Goal: Complete Application Form: Complete application form

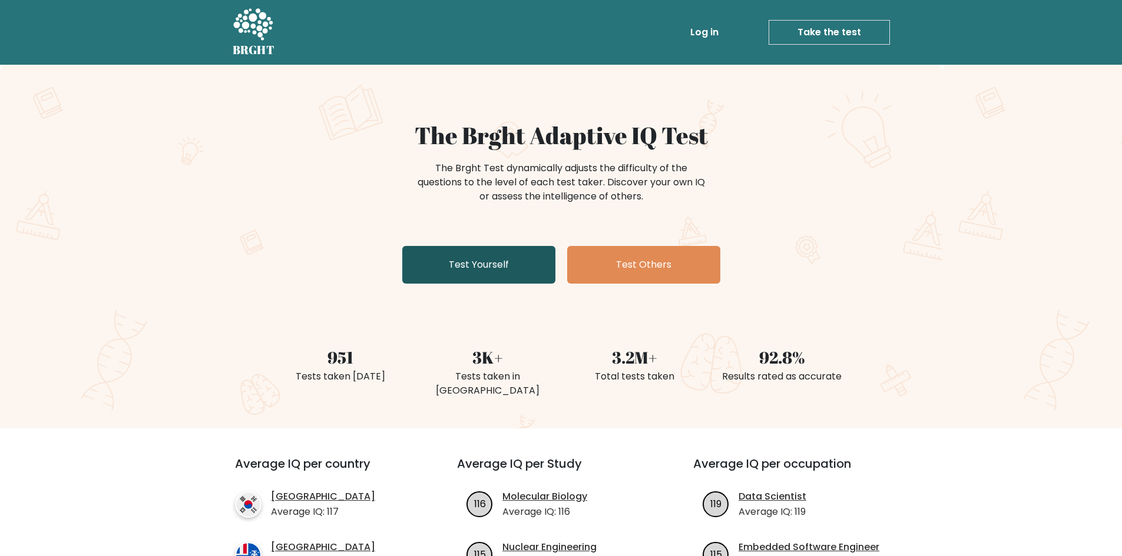
click at [466, 267] on link "Test Yourself" at bounding box center [478, 265] width 153 height 38
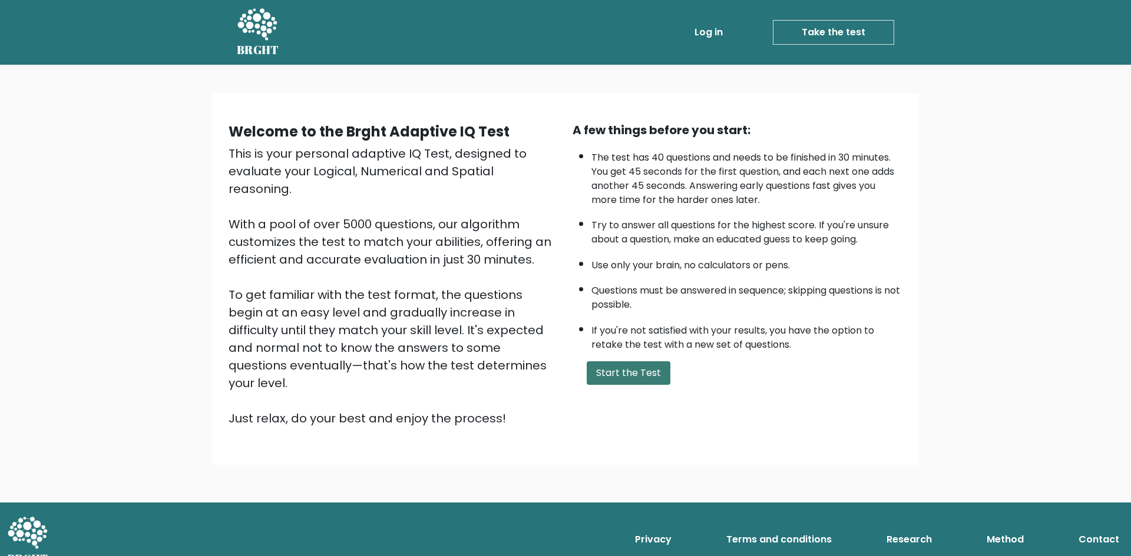
click at [600, 374] on button "Start the Test" at bounding box center [628, 374] width 84 height 24
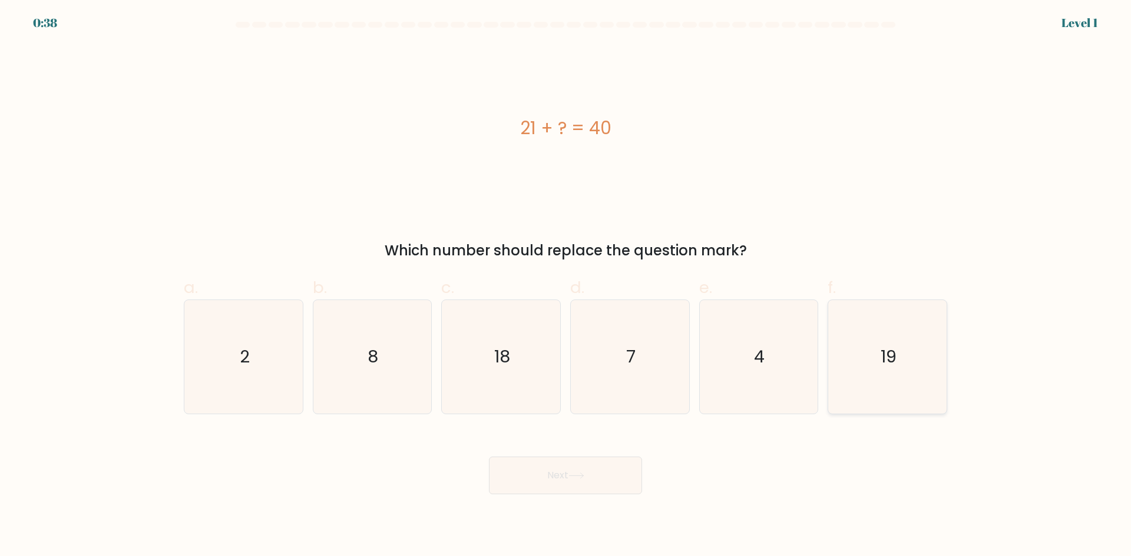
click at [893, 352] on text "19" at bounding box center [888, 357] width 16 height 24
click at [566, 286] on input "f. 19" at bounding box center [565, 283] width 1 height 8
radio input "true"
click at [543, 476] on button "Next" at bounding box center [565, 476] width 153 height 38
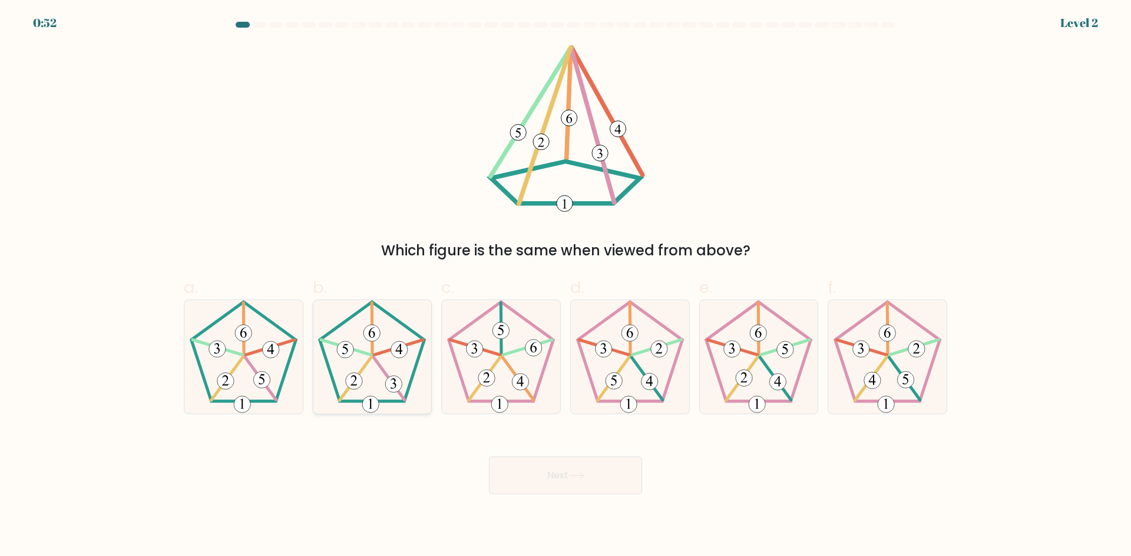
click at [409, 352] on icon at bounding box center [372, 357] width 114 height 114
click at [565, 286] on input "b." at bounding box center [565, 283] width 1 height 8
radio input "true"
click at [565, 473] on button "Next" at bounding box center [565, 476] width 153 height 38
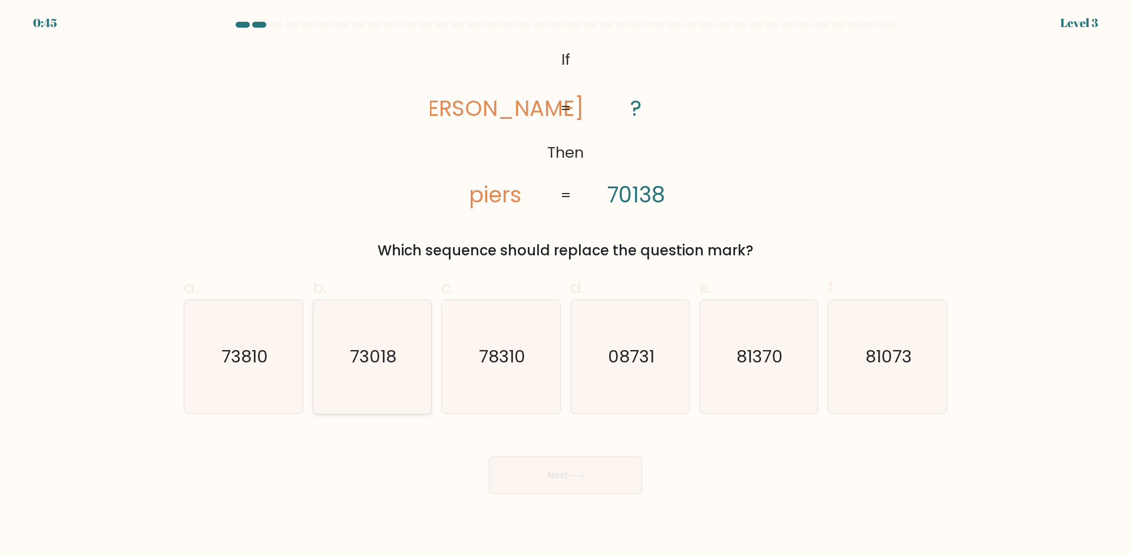
click at [375, 357] on text "73018" at bounding box center [373, 357] width 47 height 24
click at [565, 286] on input "b. 73018" at bounding box center [565, 283] width 1 height 8
radio input "true"
click at [563, 479] on button "Next" at bounding box center [565, 476] width 153 height 38
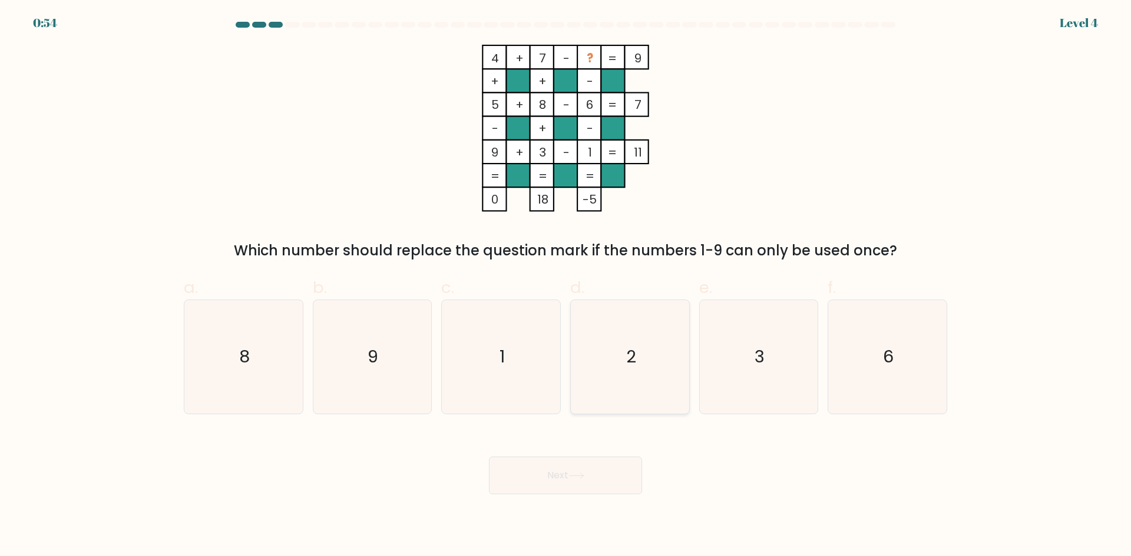
click at [634, 360] on text "2" at bounding box center [631, 357] width 10 height 24
click at [566, 286] on input "d. 2" at bounding box center [565, 283] width 1 height 8
radio input "true"
click at [567, 490] on button "Next" at bounding box center [565, 476] width 153 height 38
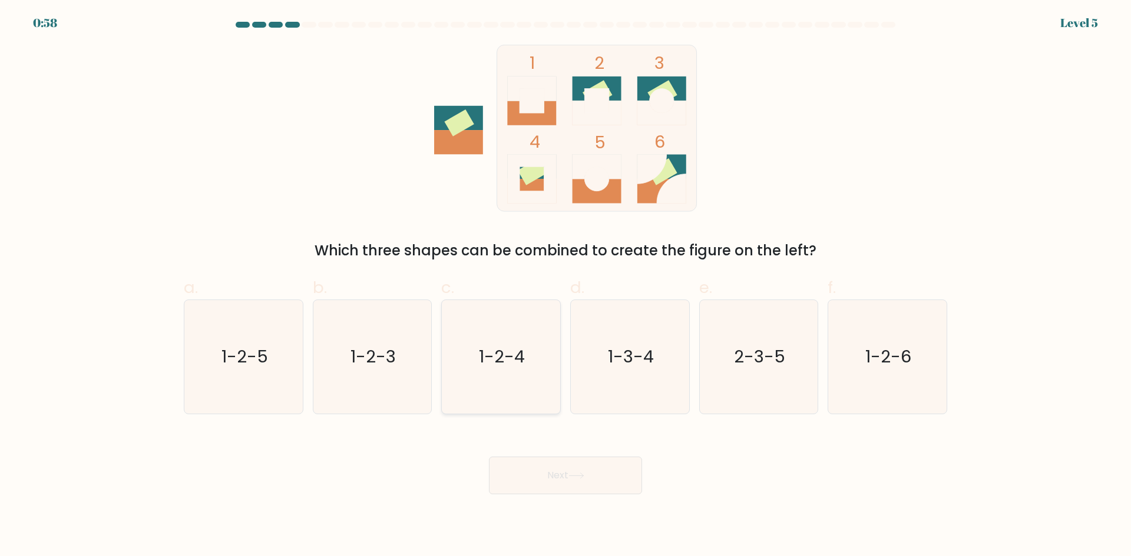
click at [514, 356] on text "1-2-4" at bounding box center [502, 357] width 46 height 24
click at [565, 286] on input "c. 1-2-4" at bounding box center [565, 283] width 1 height 8
radio input "true"
click at [591, 484] on button "Next" at bounding box center [565, 476] width 153 height 38
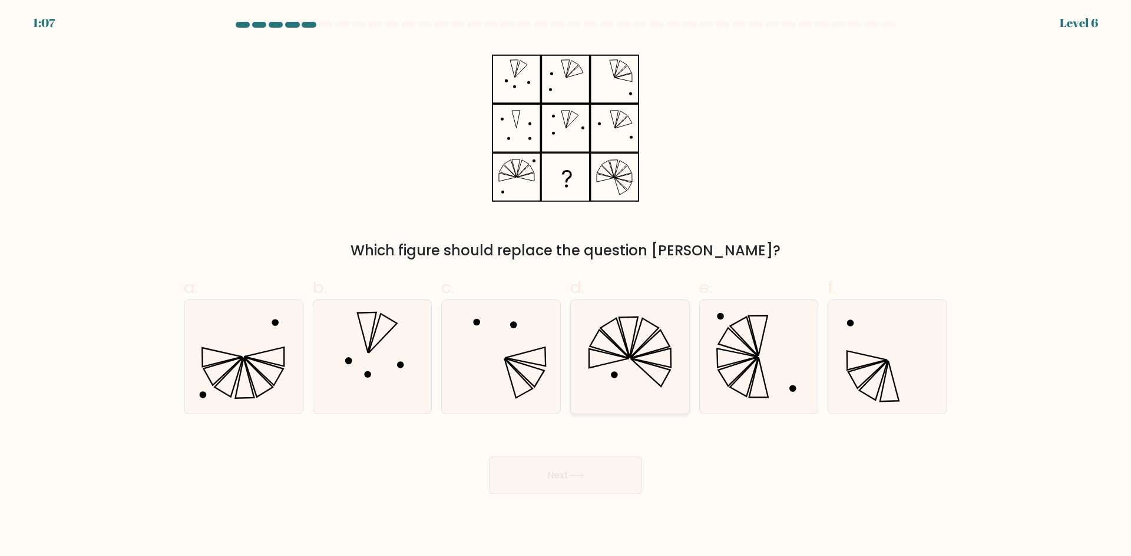
click at [638, 360] on icon at bounding box center [630, 357] width 114 height 114
click at [566, 286] on input "d." at bounding box center [565, 283] width 1 height 8
radio input "true"
click at [569, 477] on button "Next" at bounding box center [565, 476] width 153 height 38
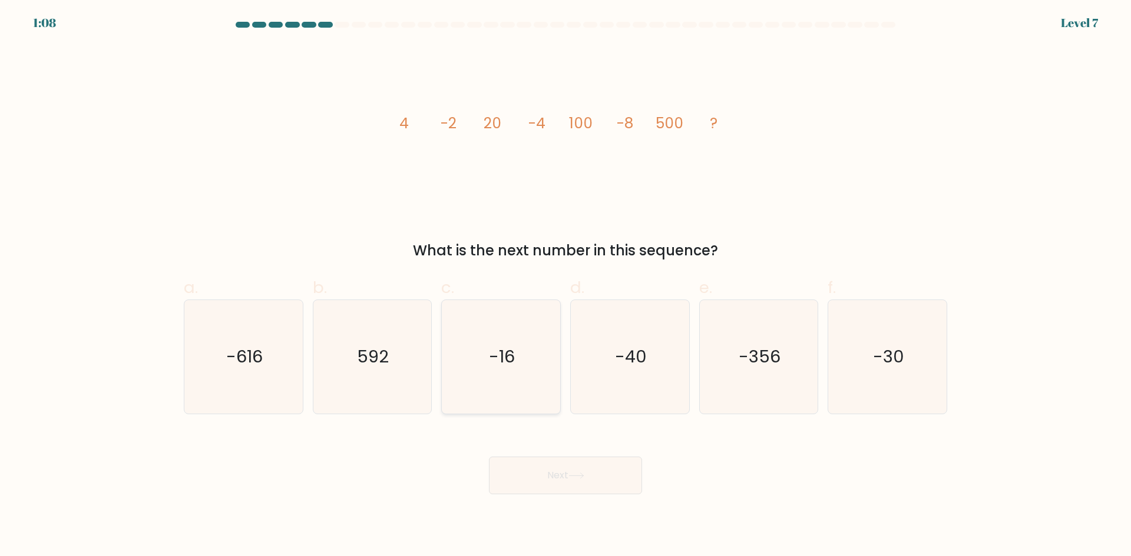
click at [500, 360] on text "-16" at bounding box center [502, 357] width 26 height 24
click at [565, 286] on input "c. -16" at bounding box center [565, 283] width 1 height 8
radio input "true"
click at [548, 479] on button "Next" at bounding box center [565, 476] width 153 height 38
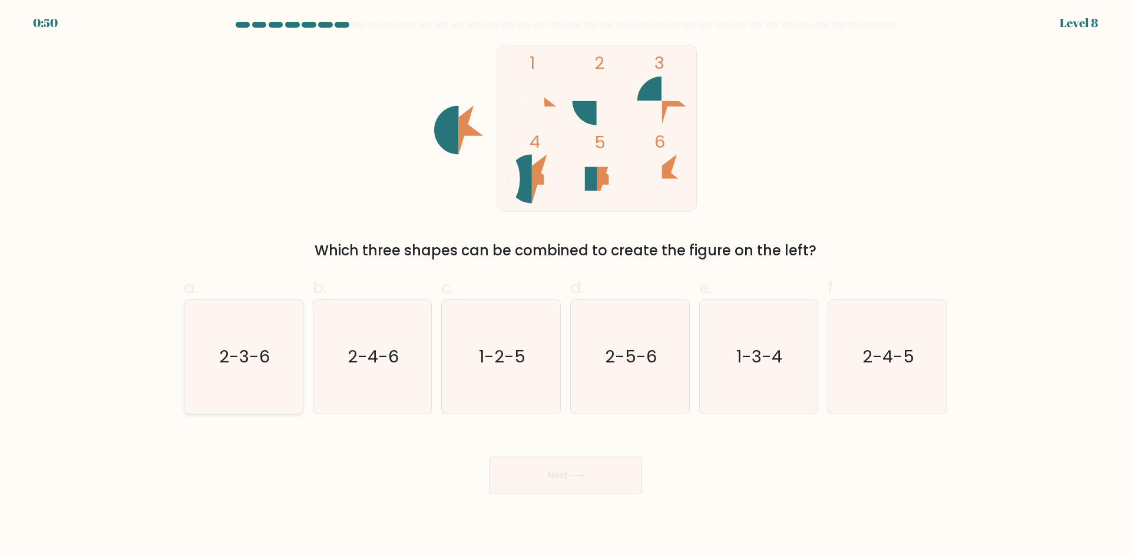
click at [239, 356] on text "2-3-6" at bounding box center [244, 357] width 51 height 24
click at [565, 286] on input "a. 2-3-6" at bounding box center [565, 283] width 1 height 8
radio input "true"
click at [547, 490] on button "Next" at bounding box center [565, 476] width 153 height 38
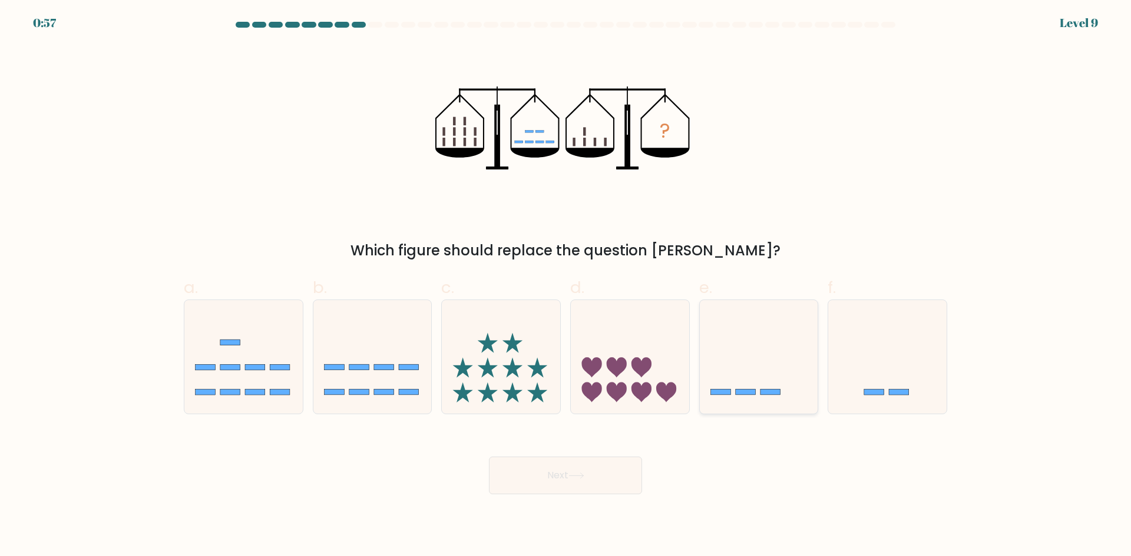
click at [740, 392] on rect at bounding box center [745, 393] width 20 height 6
click at [566, 286] on input "e." at bounding box center [565, 283] width 1 height 8
radio input "true"
click at [568, 472] on button "Next" at bounding box center [565, 476] width 153 height 38
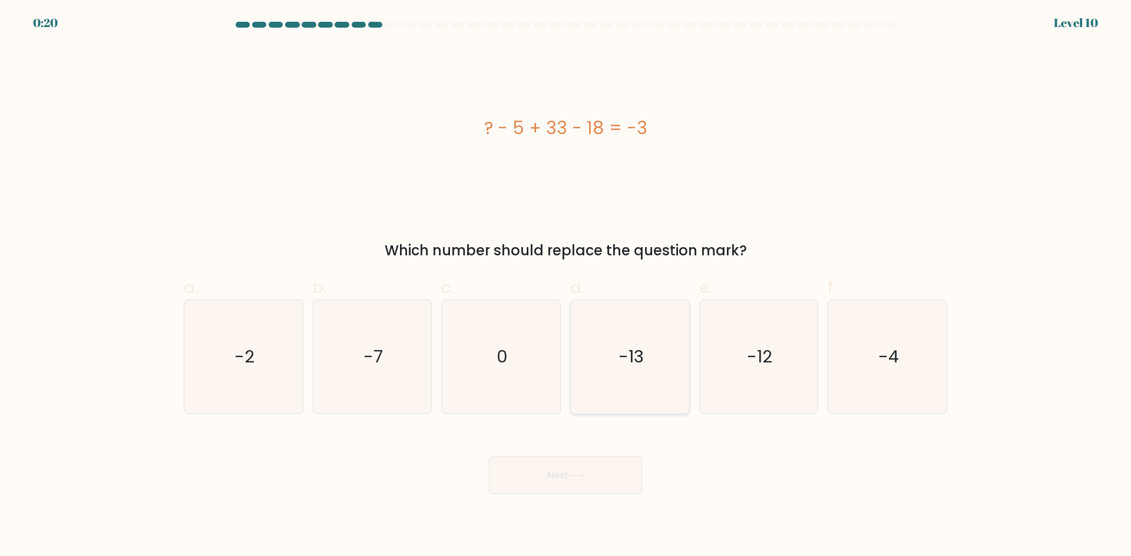
click at [628, 354] on text "-13" at bounding box center [630, 357] width 25 height 24
click at [566, 286] on input "d. -13" at bounding box center [565, 283] width 1 height 8
radio input "true"
click at [529, 492] on button "Next" at bounding box center [565, 476] width 153 height 38
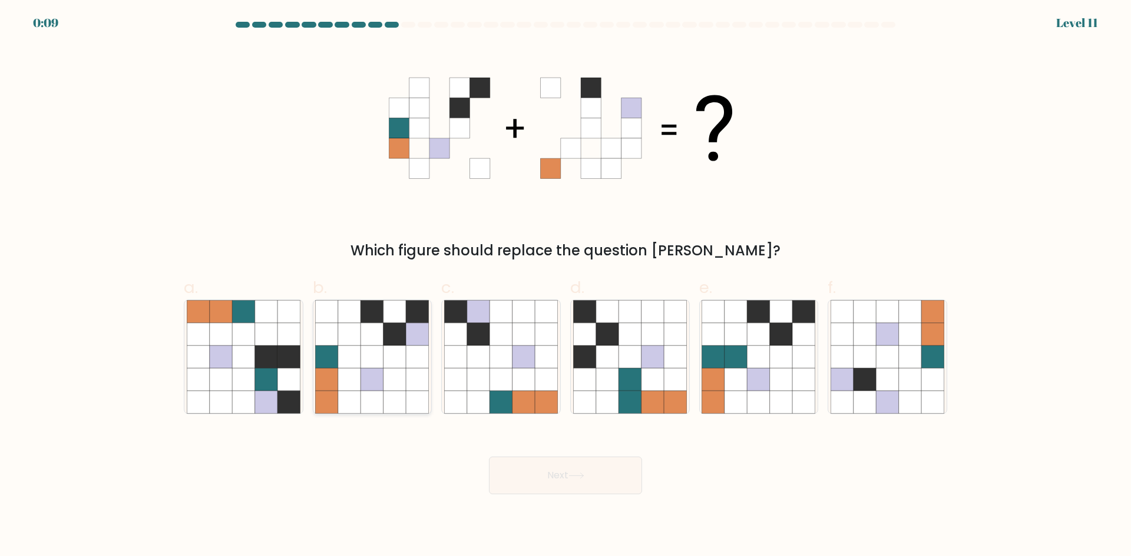
click at [331, 384] on icon at bounding box center [327, 380] width 22 height 22
click at [565, 286] on input "b." at bounding box center [565, 283] width 1 height 8
radio input "true"
click at [565, 469] on button "Next" at bounding box center [565, 476] width 153 height 38
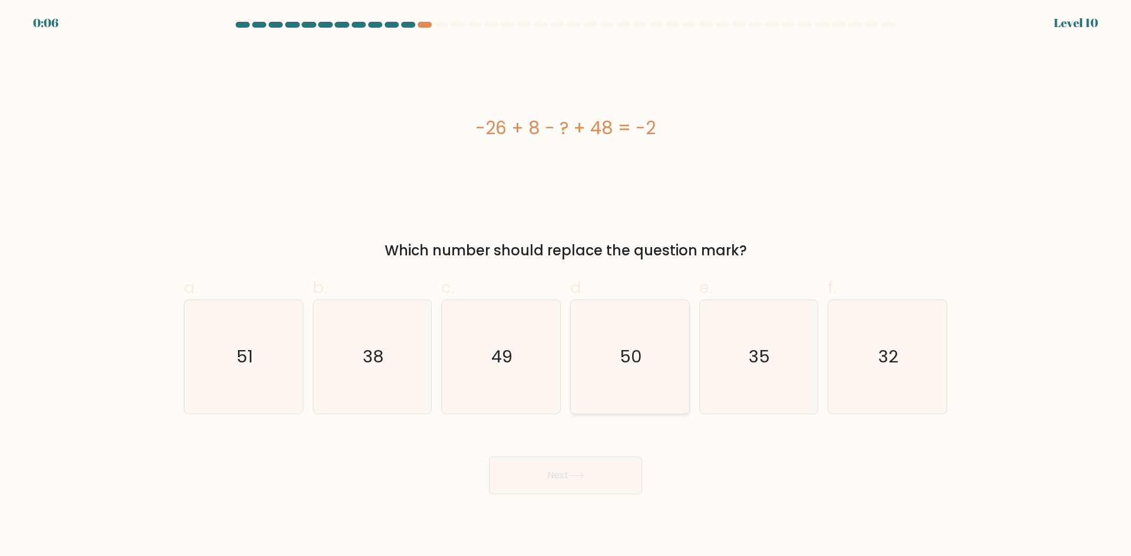
click at [628, 356] on text "50" at bounding box center [630, 357] width 22 height 24
click at [566, 286] on input "d. 50" at bounding box center [565, 283] width 1 height 8
radio input "true"
click at [561, 482] on button "Next" at bounding box center [565, 476] width 153 height 38
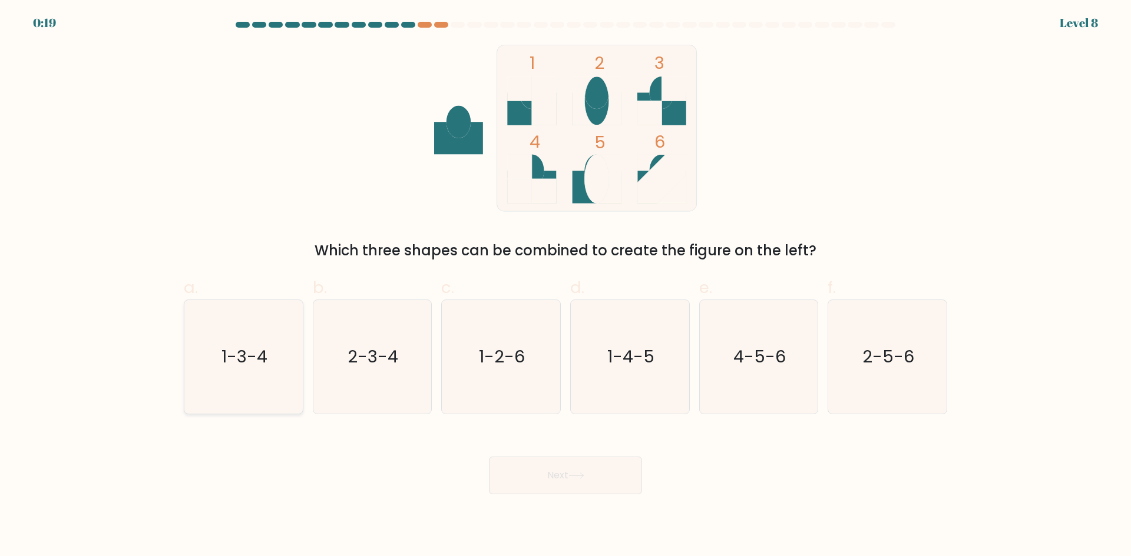
click at [254, 364] on text "1-3-4" at bounding box center [244, 357] width 46 height 24
click at [565, 286] on input "a. 1-3-4" at bounding box center [565, 283] width 1 height 8
radio input "true"
click at [540, 486] on button "Next" at bounding box center [565, 476] width 153 height 38
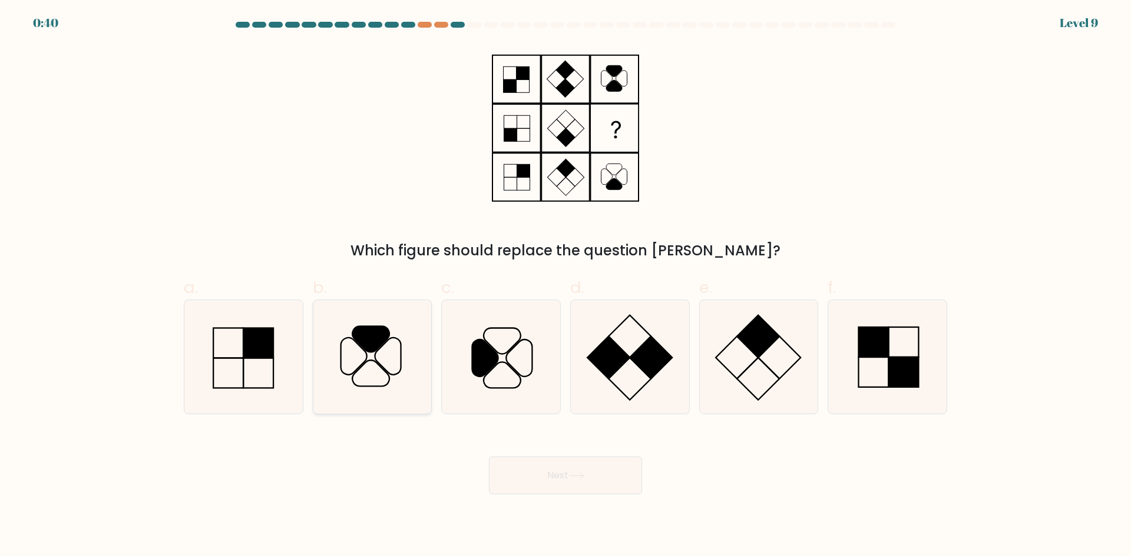
click at [374, 358] on icon at bounding box center [372, 357] width 114 height 114
click at [565, 286] on input "b." at bounding box center [565, 283] width 1 height 8
radio input "true"
click at [553, 472] on button "Next" at bounding box center [565, 476] width 153 height 38
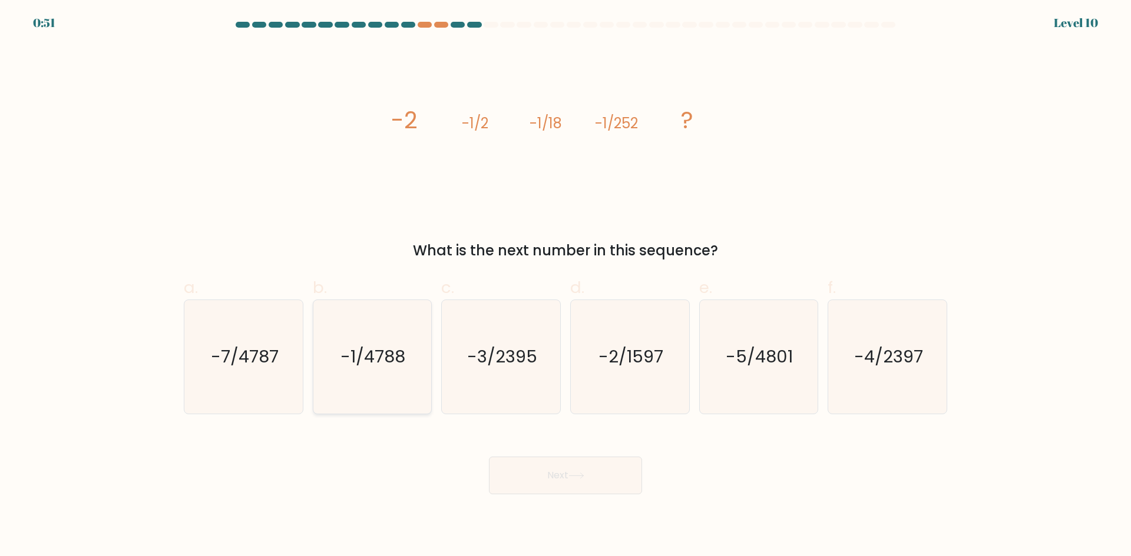
click at [382, 355] on text "-1/4788" at bounding box center [373, 357] width 65 height 24
click at [565, 286] on input "b. -1/4788" at bounding box center [565, 283] width 1 height 8
radio input "true"
click at [566, 480] on button "Next" at bounding box center [565, 476] width 153 height 38
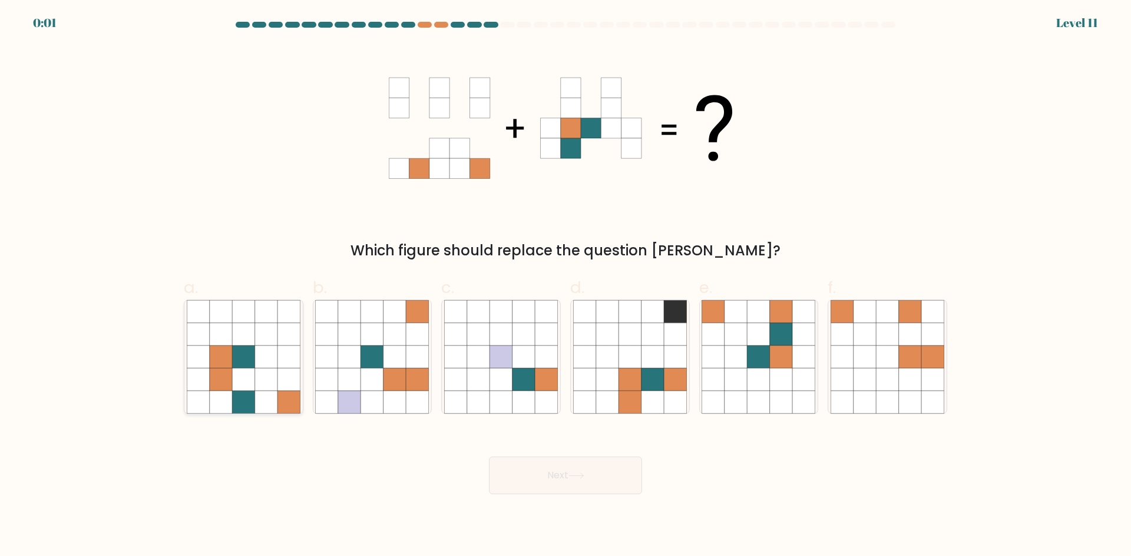
click at [265, 374] on icon at bounding box center [266, 380] width 22 height 22
click at [565, 286] on input "a." at bounding box center [565, 283] width 1 height 8
radio input "true"
click at [545, 476] on div "Next" at bounding box center [565, 462] width 777 height 66
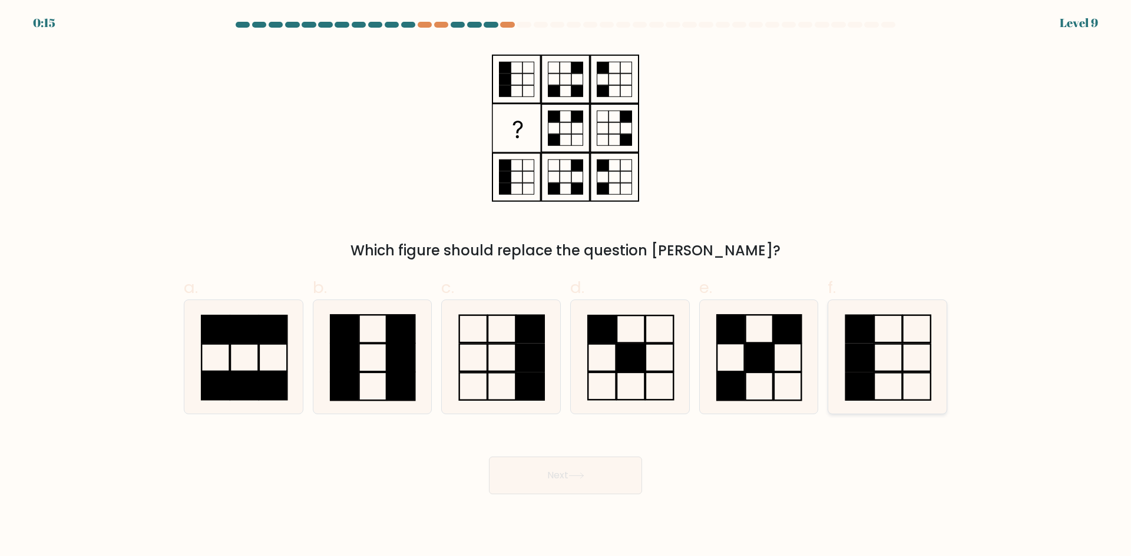
click at [881, 360] on icon at bounding box center [887, 357] width 114 height 114
click at [566, 286] on input "f." at bounding box center [565, 283] width 1 height 8
radio input "true"
click at [555, 481] on button "Next" at bounding box center [565, 476] width 153 height 38
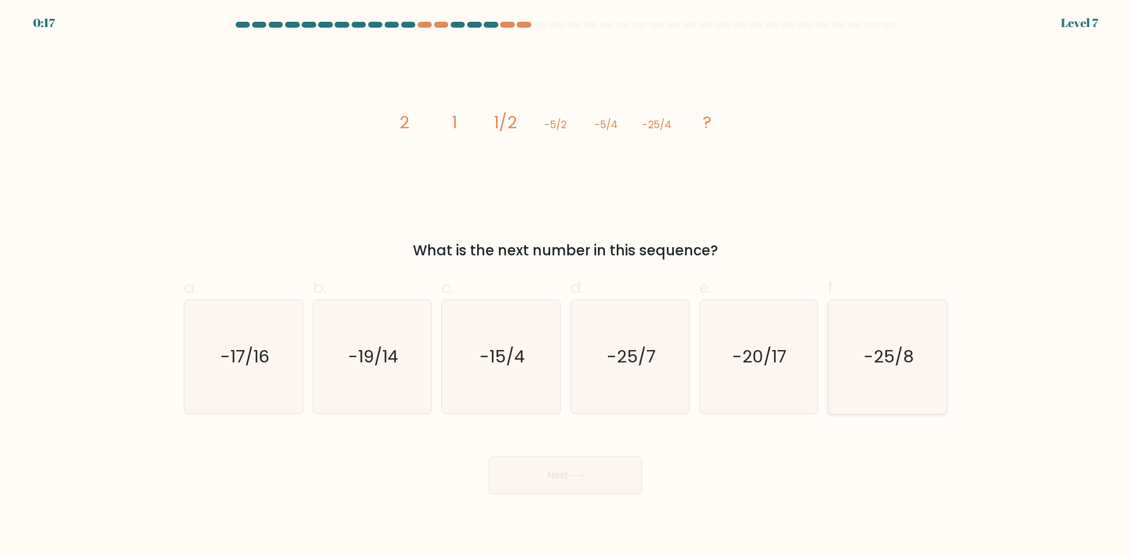
click at [881, 358] on text "-25/8" at bounding box center [888, 357] width 50 height 24
click at [566, 286] on input "f. -25/8" at bounding box center [565, 283] width 1 height 8
radio input "true"
click at [556, 482] on button "Next" at bounding box center [565, 476] width 153 height 38
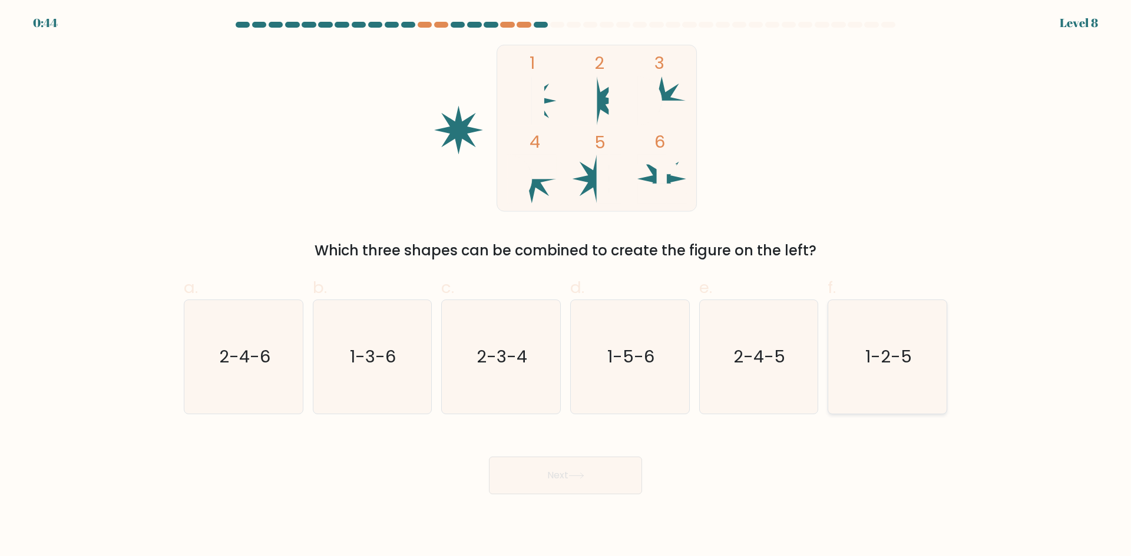
click at [879, 360] on text "1-2-5" at bounding box center [888, 357] width 47 height 24
click at [566, 286] on input "f. 1-2-5" at bounding box center [565, 283] width 1 height 8
radio input "true"
click at [521, 482] on button "Next" at bounding box center [565, 476] width 153 height 38
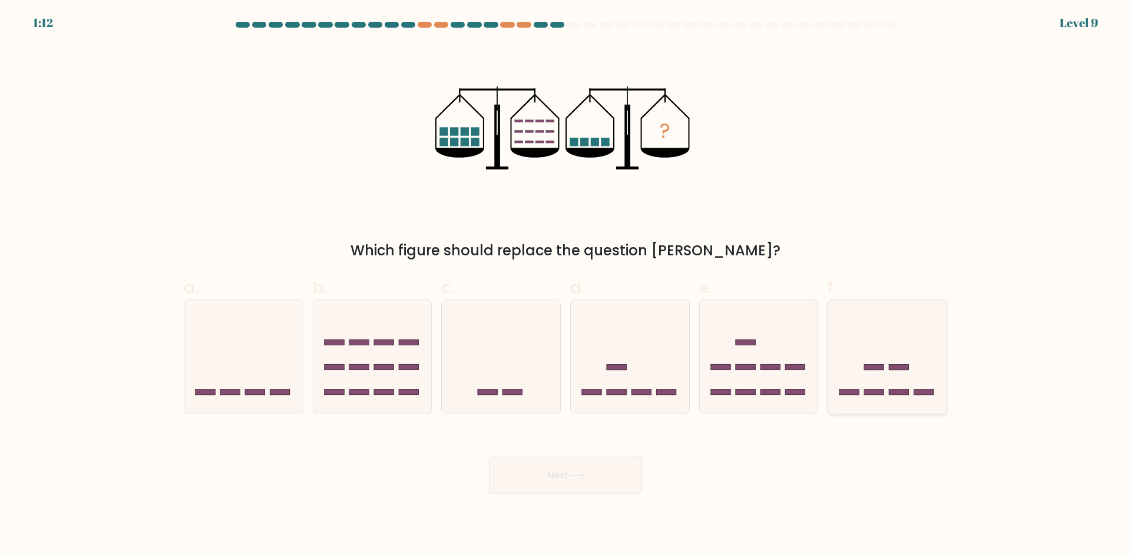
click at [893, 380] on icon at bounding box center [887, 357] width 118 height 98
click at [566, 286] on input "f." at bounding box center [565, 283] width 1 height 8
radio input "true"
click at [562, 478] on button "Next" at bounding box center [565, 476] width 153 height 38
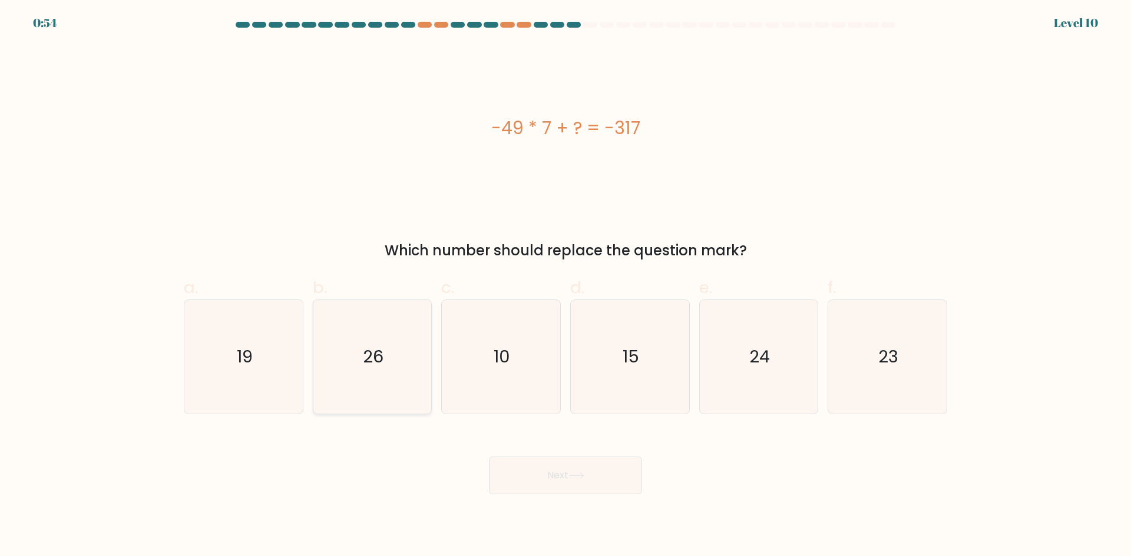
click at [374, 358] on text "26" at bounding box center [373, 357] width 21 height 24
click at [565, 286] on input "b. 26" at bounding box center [565, 283] width 1 height 8
radio input "true"
click at [579, 483] on button "Next" at bounding box center [565, 476] width 153 height 38
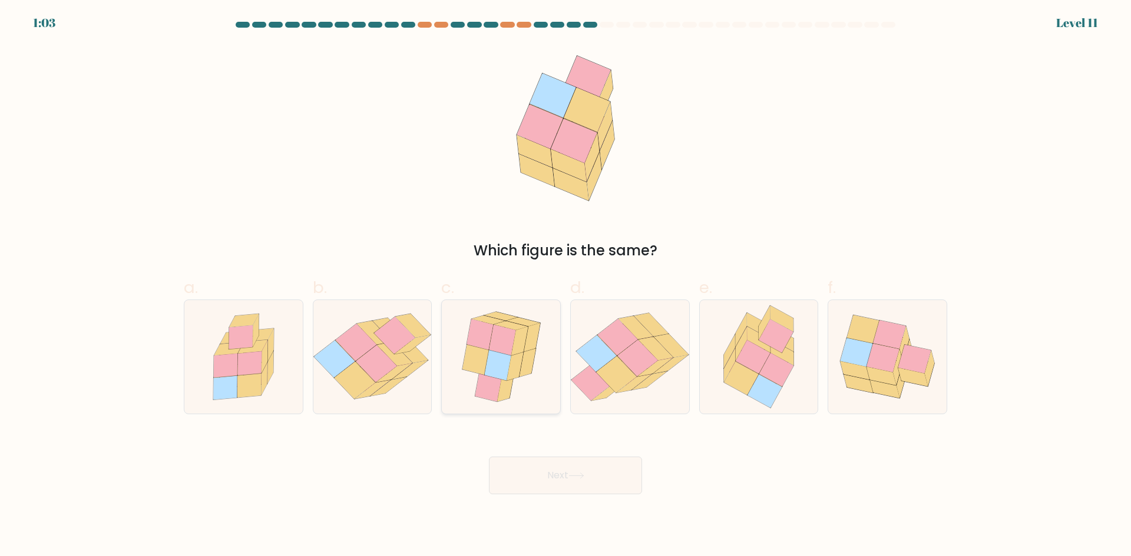
click at [493, 358] on icon at bounding box center [497, 365] width 26 height 31
click at [565, 286] on input "c." at bounding box center [565, 283] width 1 height 8
radio input "true"
click at [582, 478] on icon at bounding box center [576, 476] width 16 height 6
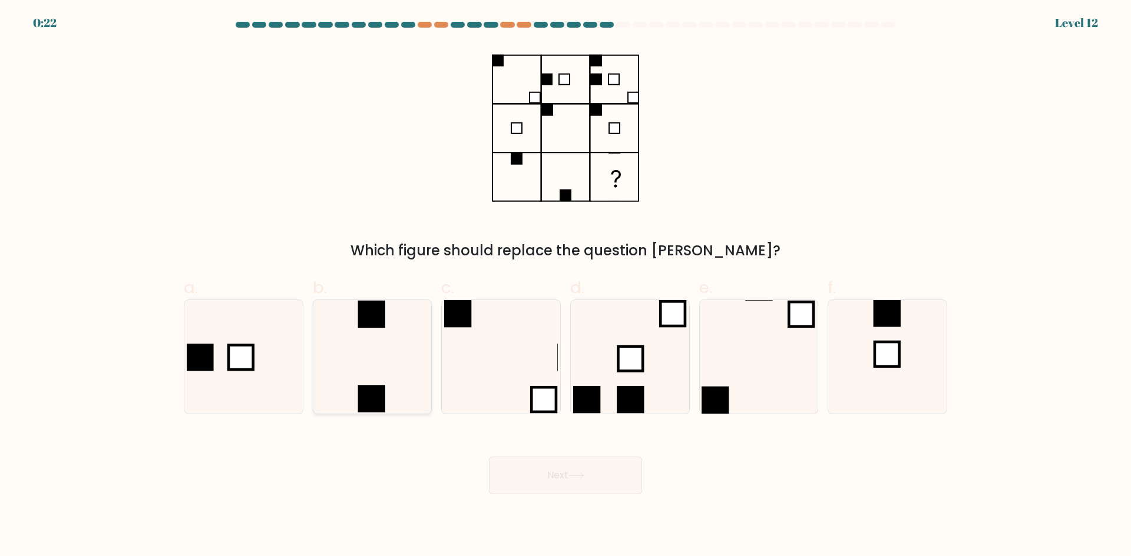
click at [353, 359] on icon at bounding box center [372, 357] width 114 height 114
click at [565, 286] on input "b." at bounding box center [565, 283] width 1 height 8
radio input "true"
click at [574, 478] on icon at bounding box center [576, 476] width 16 height 6
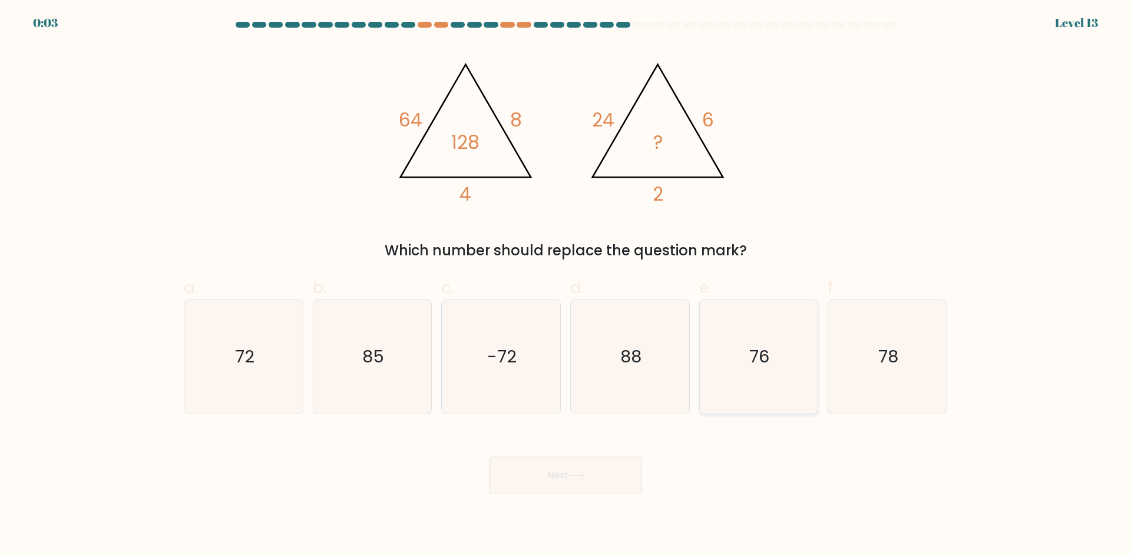
click at [748, 343] on icon "76" at bounding box center [758, 357] width 114 height 114
click at [566, 286] on input "e. 76" at bounding box center [565, 283] width 1 height 8
radio input "true"
click at [578, 477] on icon at bounding box center [576, 476] width 16 height 6
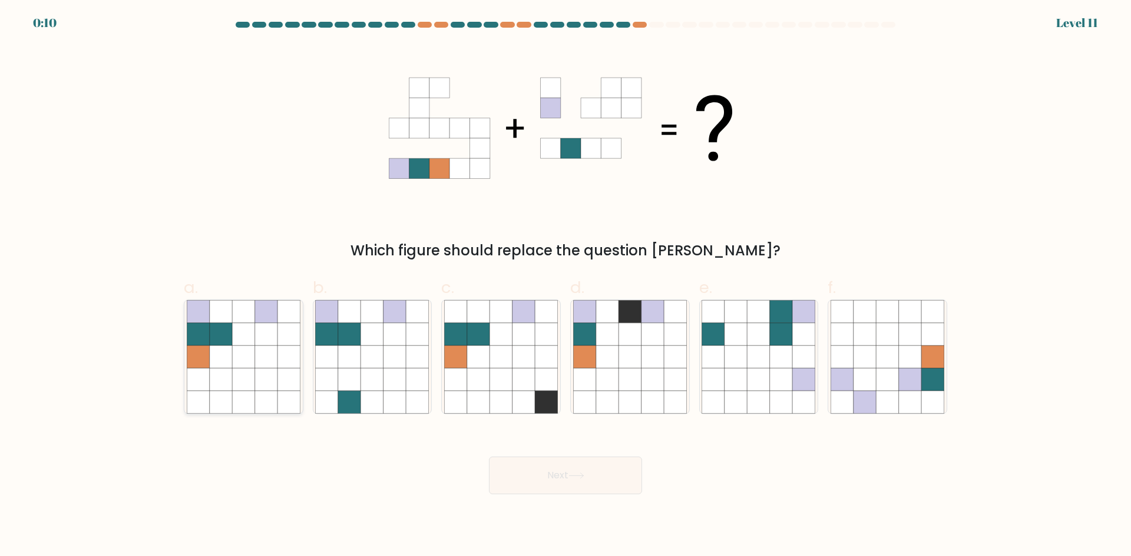
click at [248, 349] on icon at bounding box center [243, 357] width 22 height 22
click at [565, 286] on input "a." at bounding box center [565, 283] width 1 height 8
radio input "true"
click at [579, 478] on icon at bounding box center [576, 476] width 16 height 6
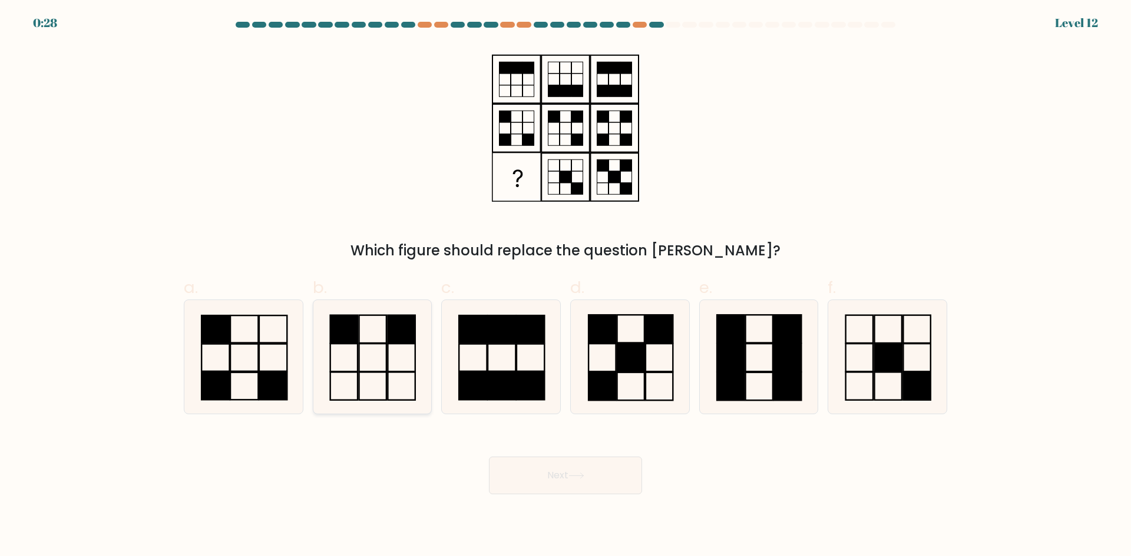
click at [382, 364] on icon at bounding box center [372, 357] width 114 height 114
click at [565, 286] on input "b." at bounding box center [565, 283] width 1 height 8
radio input "true"
click at [563, 465] on button "Next" at bounding box center [565, 476] width 153 height 38
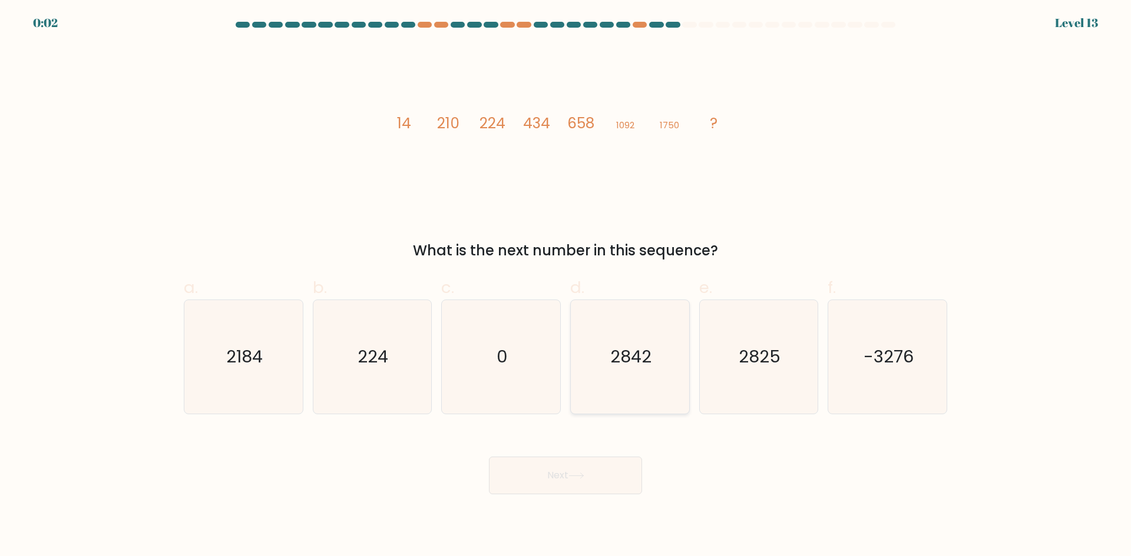
click at [618, 357] on text "2842" at bounding box center [630, 357] width 41 height 24
click at [566, 286] on input "d. 2842" at bounding box center [565, 283] width 1 height 8
radio input "true"
click at [589, 478] on button "Next" at bounding box center [565, 476] width 153 height 38
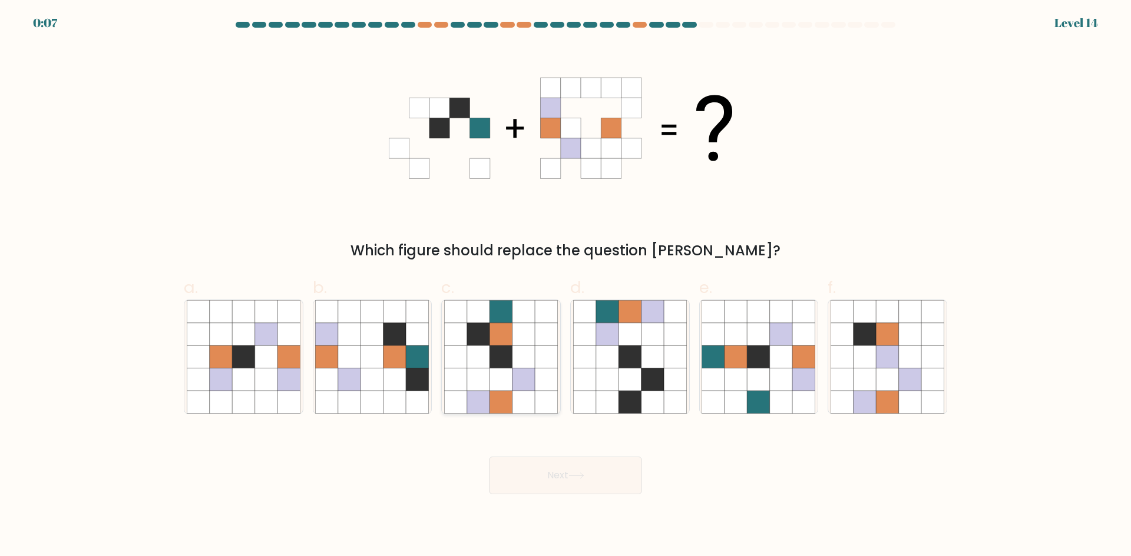
click at [509, 349] on icon at bounding box center [500, 357] width 22 height 22
click at [565, 286] on input "c." at bounding box center [565, 283] width 1 height 8
radio input "true"
click at [584, 478] on icon at bounding box center [576, 476] width 16 height 6
click at [539, 485] on button "Next" at bounding box center [565, 476] width 153 height 38
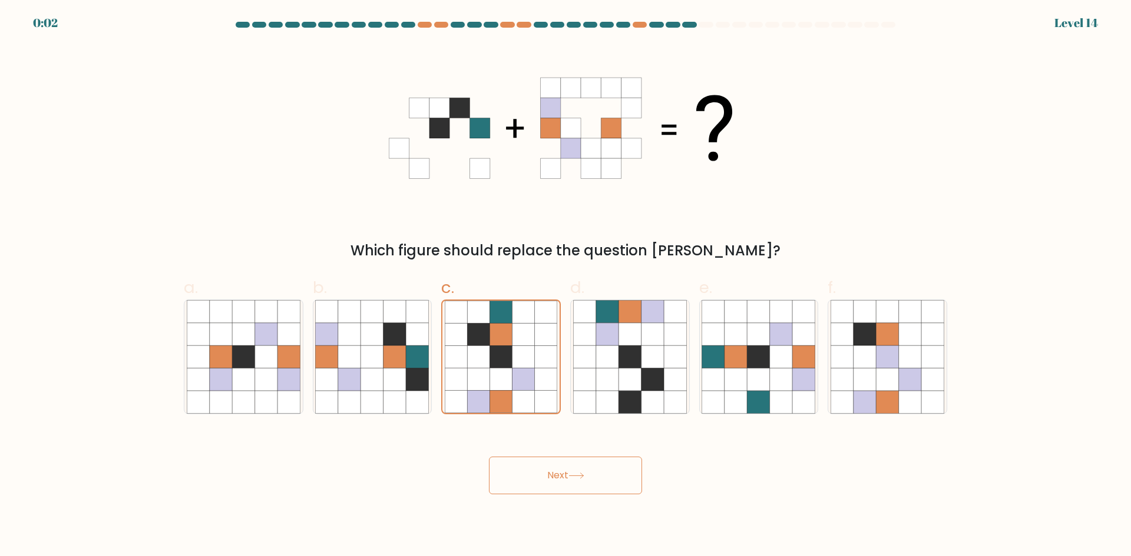
click at [558, 478] on button "Next" at bounding box center [565, 476] width 153 height 38
drag, startPoint x: 558, startPoint y: 478, endPoint x: 523, endPoint y: 505, distance: 44.9
click at [558, 477] on button "Next" at bounding box center [565, 476] width 153 height 38
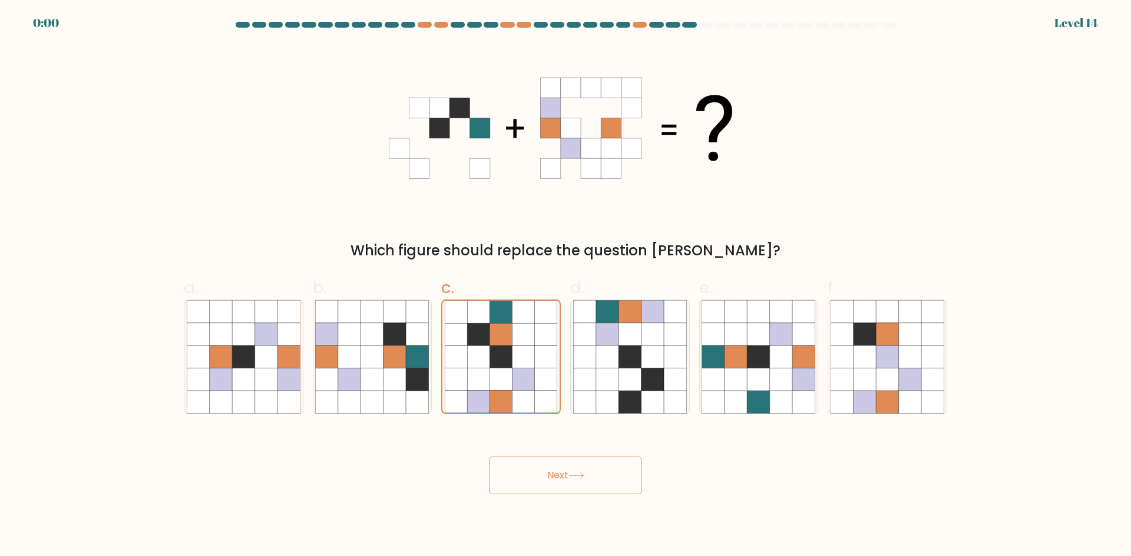
click at [581, 478] on icon at bounding box center [576, 476] width 16 height 6
click at [561, 473] on div "Next" at bounding box center [565, 462] width 777 height 66
drag, startPoint x: 532, startPoint y: 477, endPoint x: 527, endPoint y: 482, distance: 7.1
click at [529, 471] on div "Next" at bounding box center [565, 462] width 777 height 66
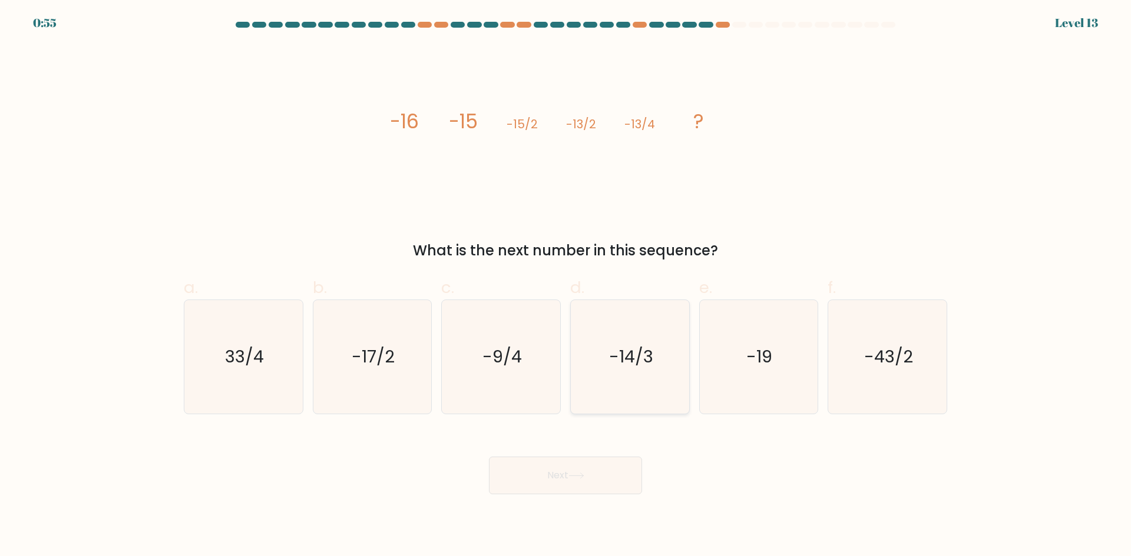
click at [632, 366] on text "-14/3" at bounding box center [631, 357] width 44 height 24
click at [566, 286] on input "d. -14/3" at bounding box center [565, 283] width 1 height 8
radio input "true"
click at [574, 470] on button "Next" at bounding box center [565, 476] width 153 height 38
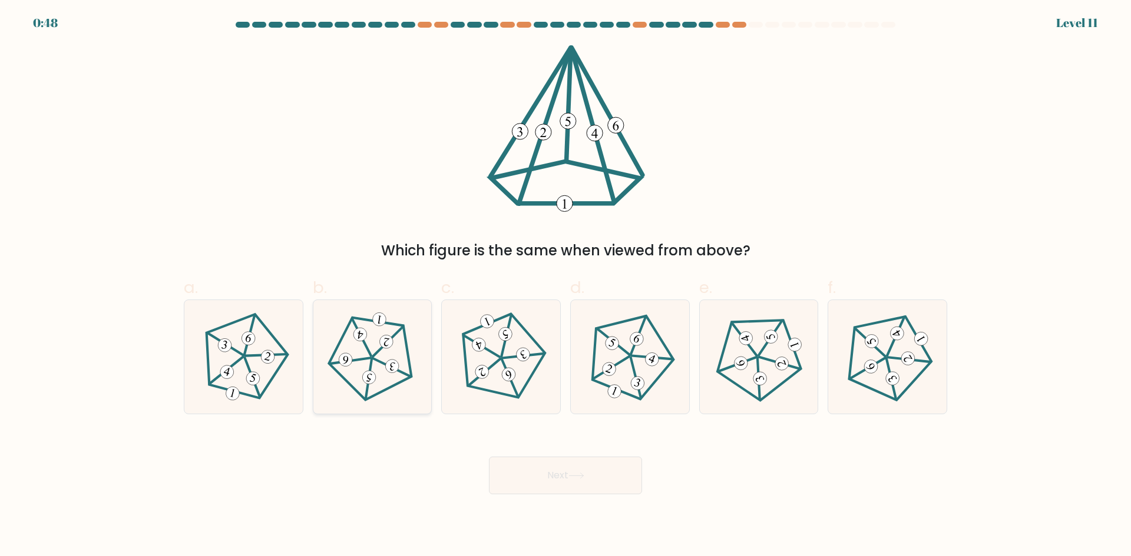
click at [405, 354] on icon at bounding box center [372, 356] width 91 height 91
click at [565, 286] on input "b." at bounding box center [565, 283] width 1 height 8
radio input "true"
click at [570, 472] on button "Next" at bounding box center [565, 476] width 153 height 38
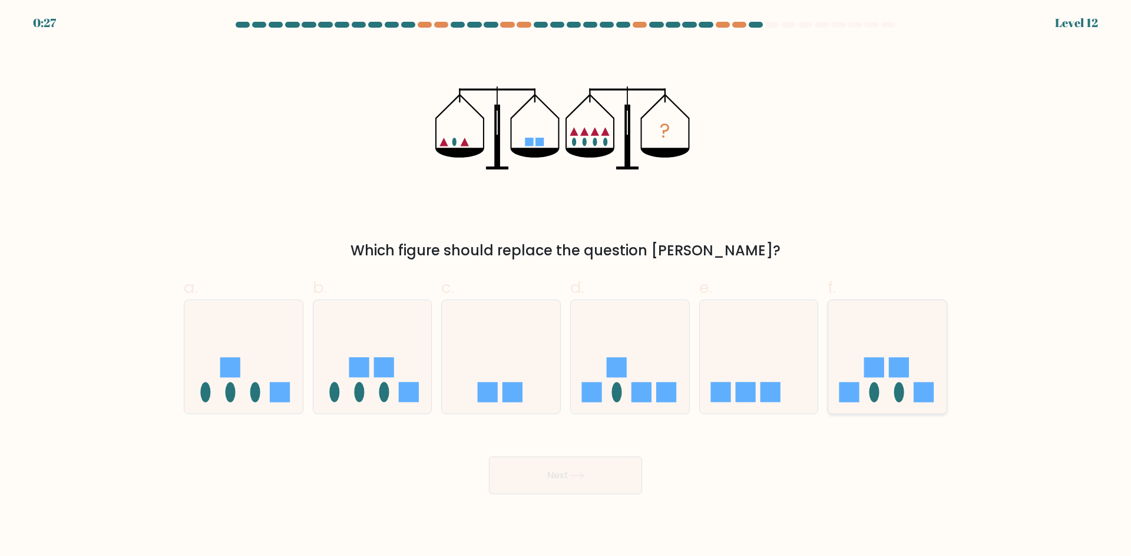
click at [889, 381] on icon at bounding box center [887, 357] width 118 height 98
click at [566, 286] on input "f." at bounding box center [565, 283] width 1 height 8
radio input "true"
click at [556, 473] on button "Next" at bounding box center [565, 476] width 153 height 38
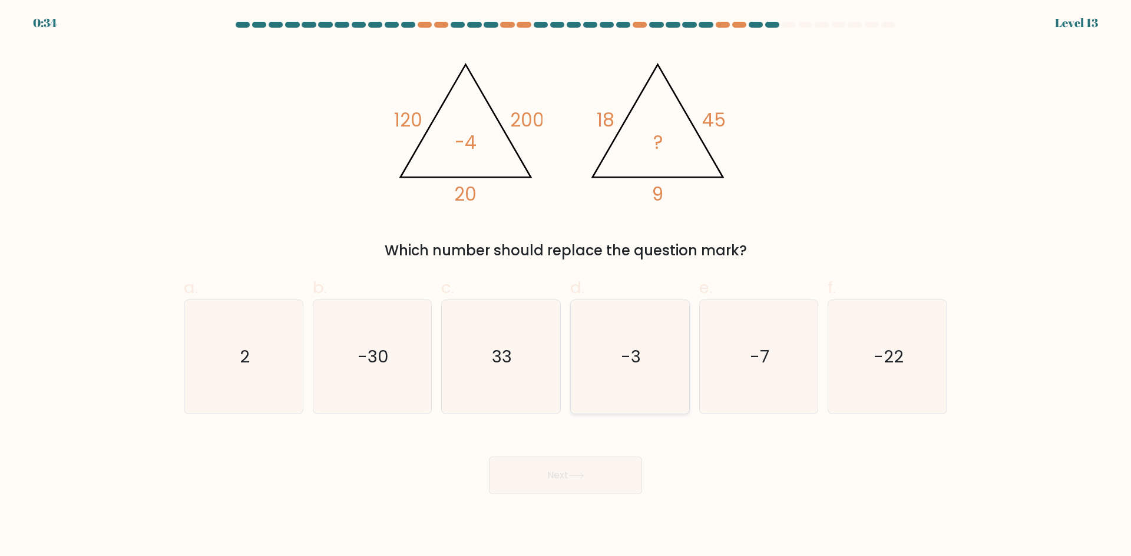
click at [641, 353] on icon "-3" at bounding box center [630, 357] width 114 height 114
click at [566, 286] on input "d. -3" at bounding box center [565, 283] width 1 height 8
radio input "true"
click at [562, 486] on button "Next" at bounding box center [565, 476] width 153 height 38
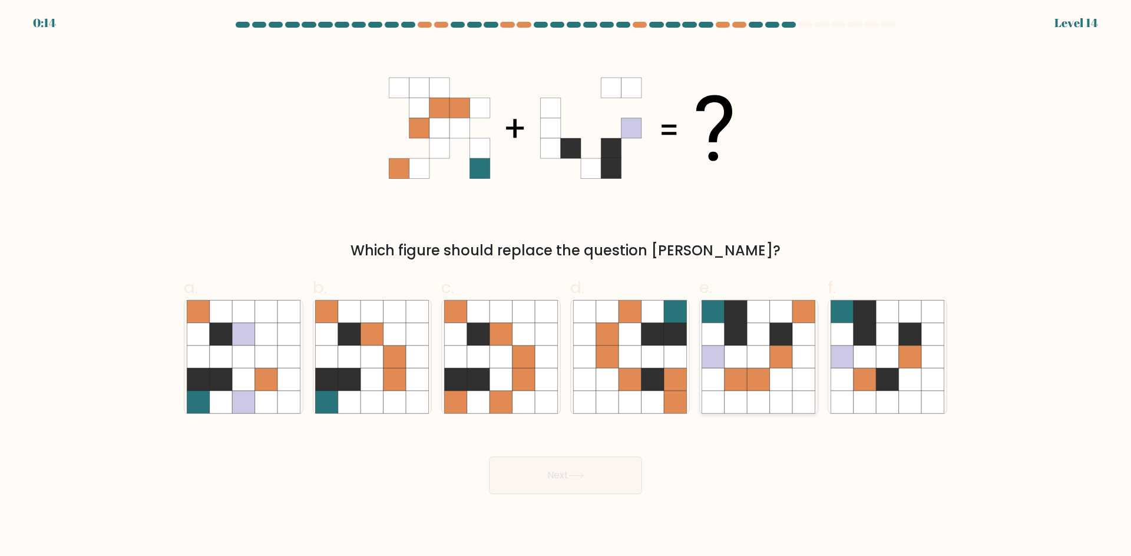
click at [754, 358] on icon at bounding box center [758, 357] width 22 height 22
click at [566, 286] on input "e." at bounding box center [565, 283] width 1 height 8
radio input "true"
click at [579, 479] on icon at bounding box center [576, 476] width 16 height 6
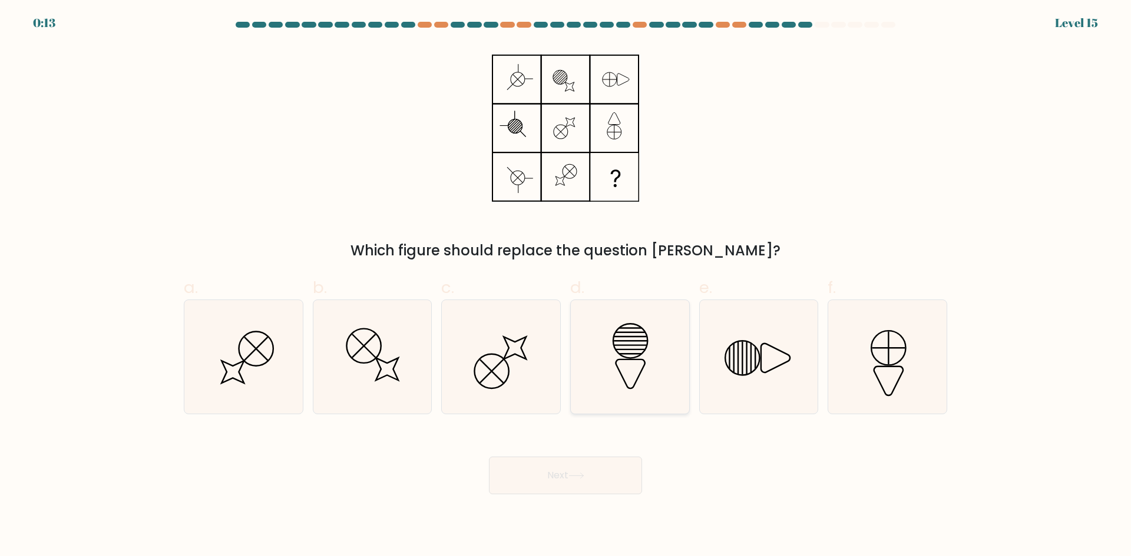
click at [627, 367] on icon at bounding box center [630, 357] width 114 height 114
click at [566, 286] on input "d." at bounding box center [565, 283] width 1 height 8
radio input "true"
click at [561, 465] on button "Next" at bounding box center [565, 476] width 153 height 38
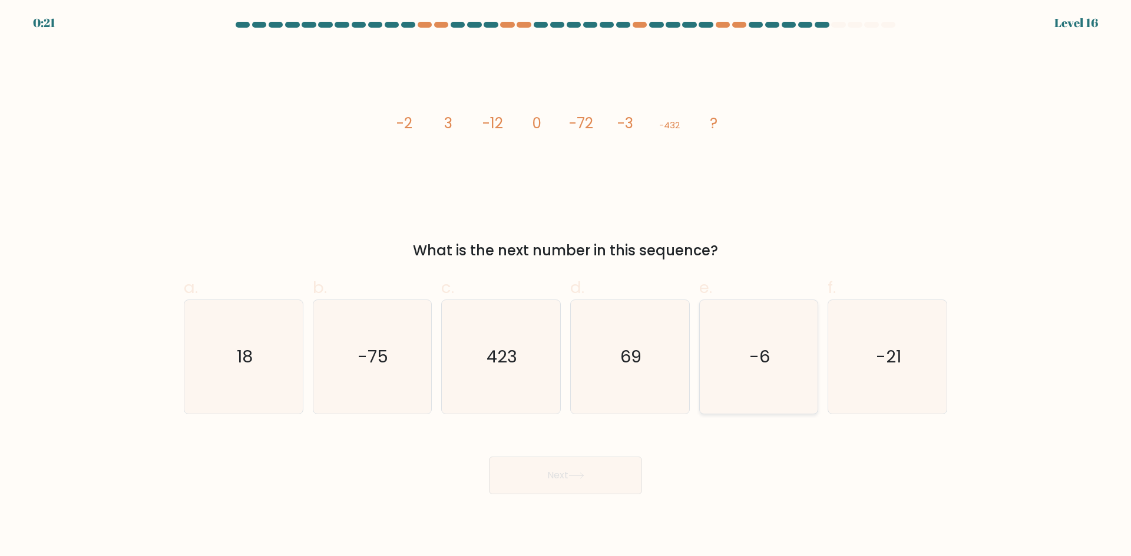
click at [766, 362] on text "-6" at bounding box center [759, 357] width 21 height 24
click at [566, 286] on input "e. -6" at bounding box center [565, 283] width 1 height 8
radio input "true"
click at [545, 485] on button "Next" at bounding box center [565, 476] width 153 height 38
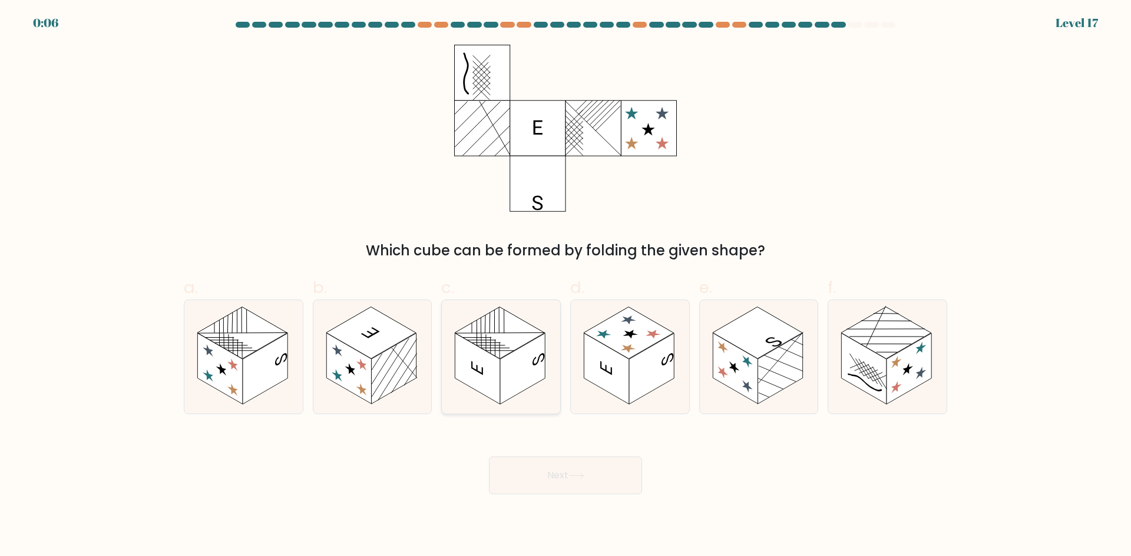
click at [528, 367] on rect at bounding box center [522, 368] width 45 height 71
click at [565, 286] on input "c." at bounding box center [565, 283] width 1 height 8
radio input "true"
click at [588, 480] on button "Next" at bounding box center [565, 476] width 153 height 38
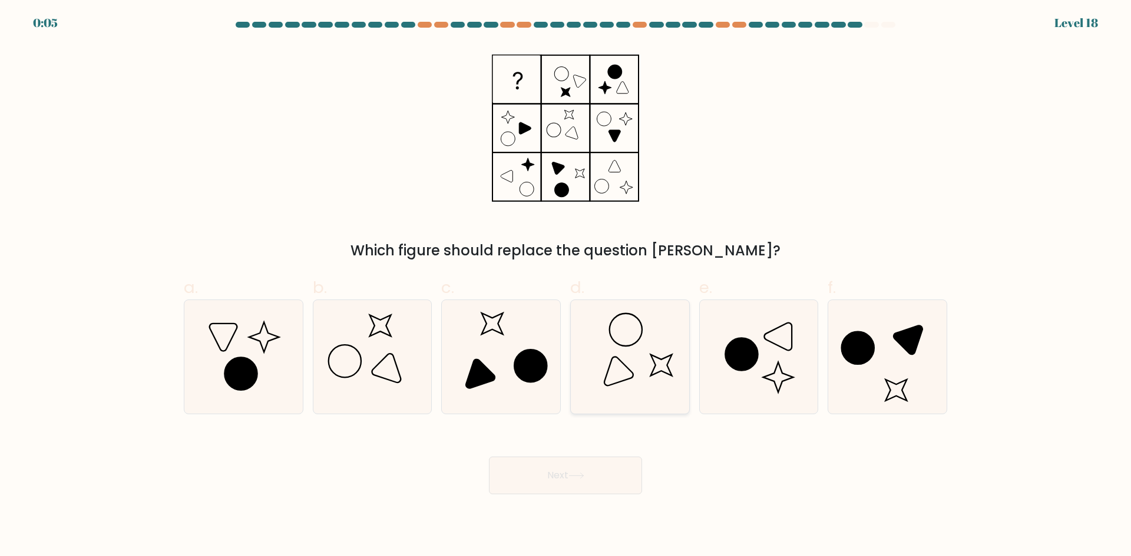
click at [628, 337] on icon at bounding box center [630, 357] width 114 height 114
click at [566, 286] on input "d." at bounding box center [565, 283] width 1 height 8
radio input "true"
click at [582, 480] on button "Next" at bounding box center [565, 476] width 153 height 38
click at [555, 472] on button "Next" at bounding box center [565, 476] width 153 height 38
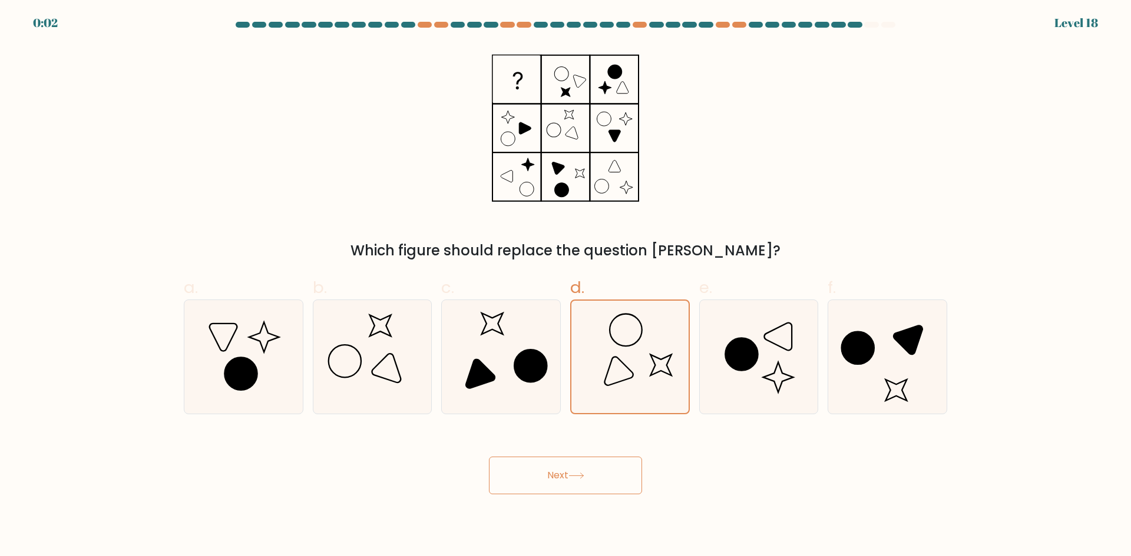
click at [554, 476] on button "Next" at bounding box center [565, 476] width 153 height 38
click at [555, 476] on button "Next" at bounding box center [565, 476] width 153 height 38
click at [556, 476] on button "Next" at bounding box center [565, 476] width 153 height 38
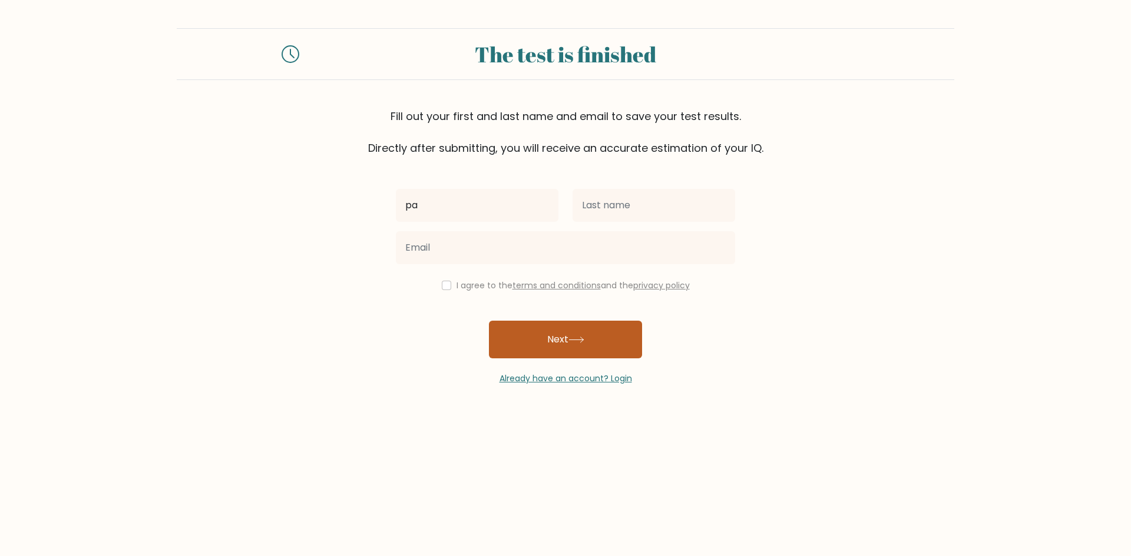
type input "p"
click at [567, 344] on button "Next" at bounding box center [565, 340] width 153 height 38
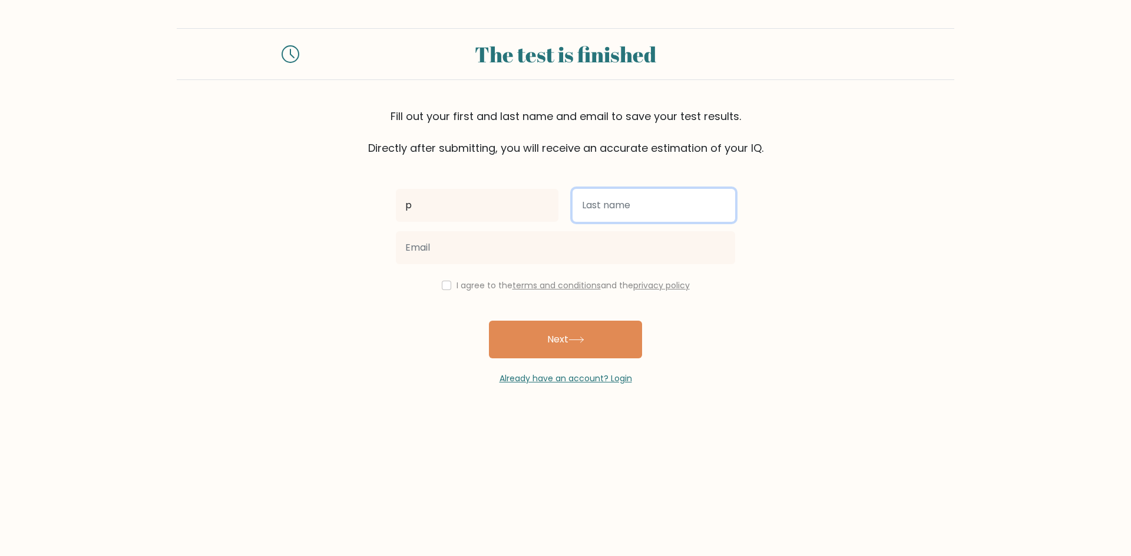
click at [590, 211] on input "text" at bounding box center [653, 205] width 163 height 33
type input "m"
click at [768, 445] on body "The test is finished Fill out your first and last name and email to save your t…" at bounding box center [565, 278] width 1131 height 556
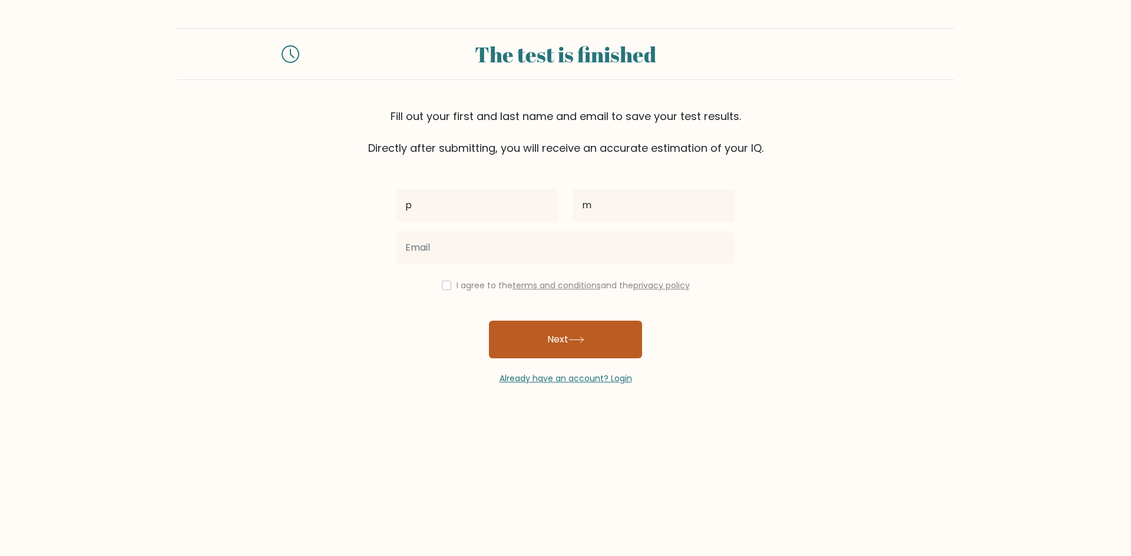
click at [562, 337] on button "Next" at bounding box center [565, 340] width 153 height 38
click at [253, 393] on div "The test is finished Fill out your first and last name and email to save your t…" at bounding box center [565, 206] width 1131 height 413
